Goal: Navigation & Orientation: Find specific page/section

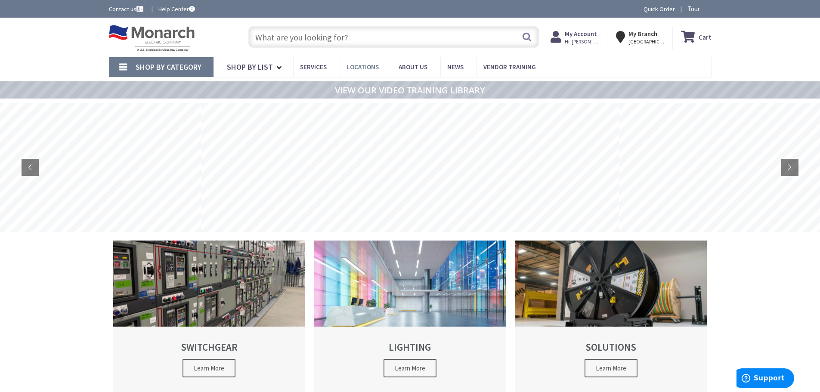
click at [358, 65] on span "Locations" at bounding box center [363, 67] width 32 height 8
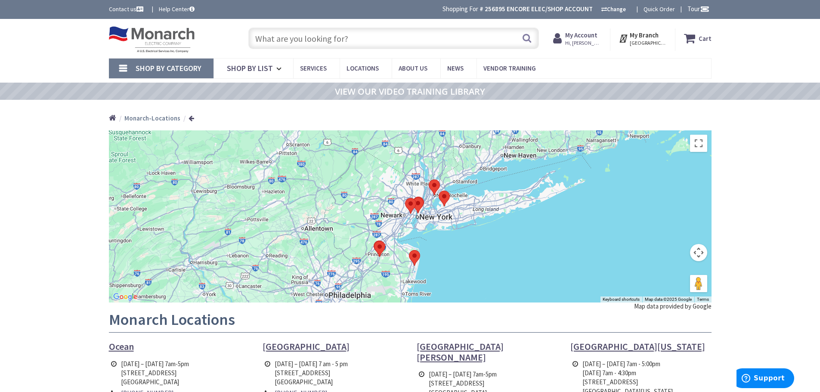
scroll to position [129, 0]
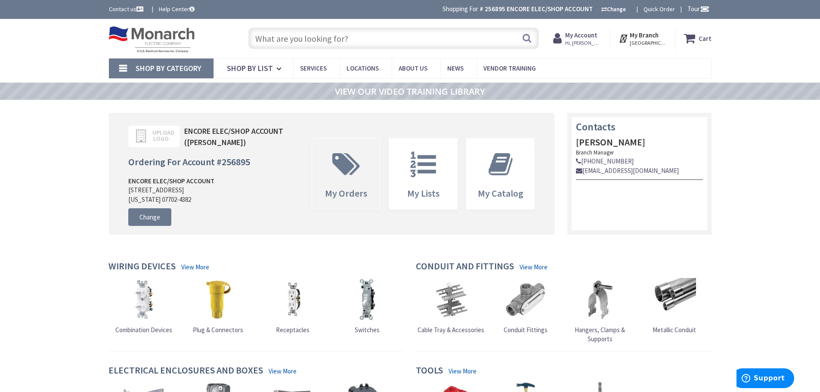
click at [347, 169] on icon at bounding box center [346, 165] width 36 height 26
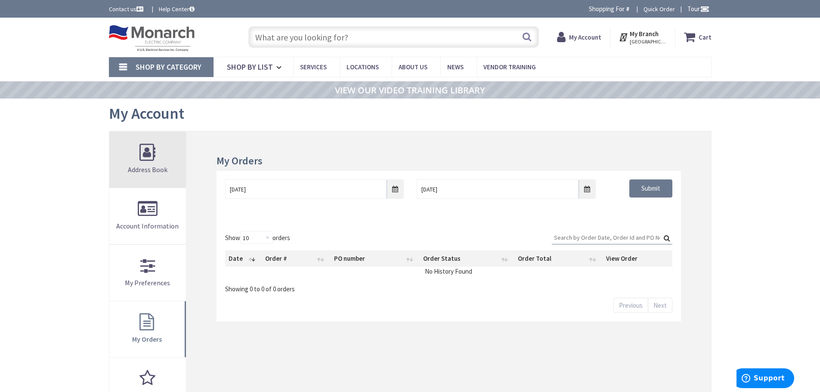
click at [148, 151] on link "Address Book" at bounding box center [147, 160] width 77 height 56
